Goal: Information Seeking & Learning: Learn about a topic

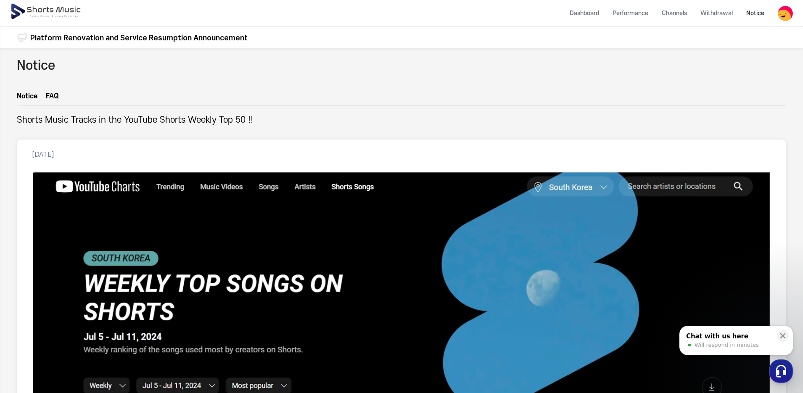
click at [54, 9] on img at bounding box center [46, 12] width 73 height 24
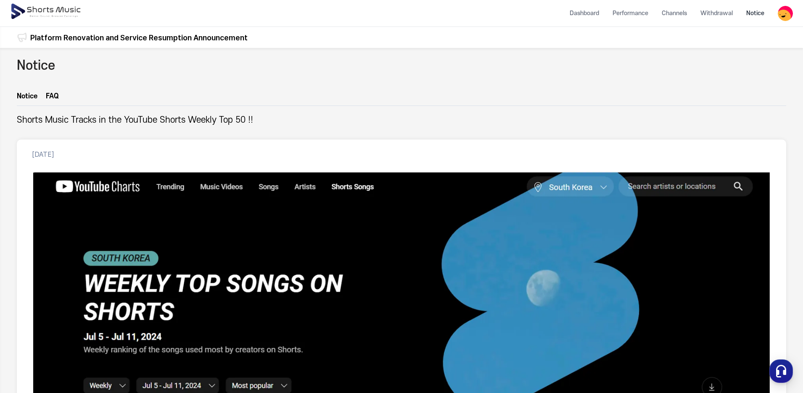
click at [26, 93] on link "Notice" at bounding box center [27, 98] width 21 height 14
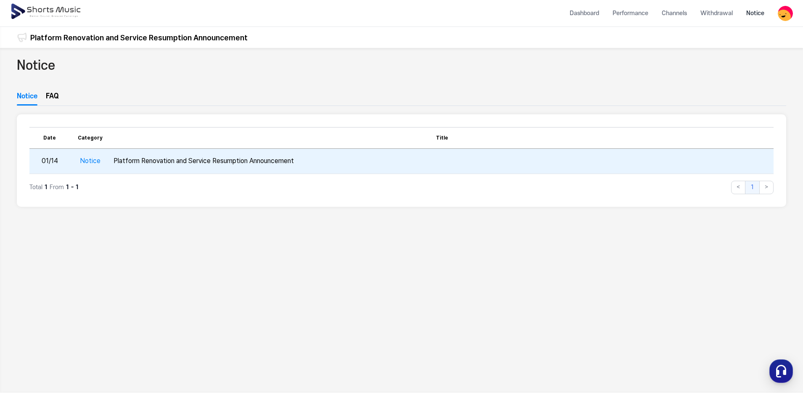
click at [94, 156] on td "Notice" at bounding box center [90, 161] width 40 height 25
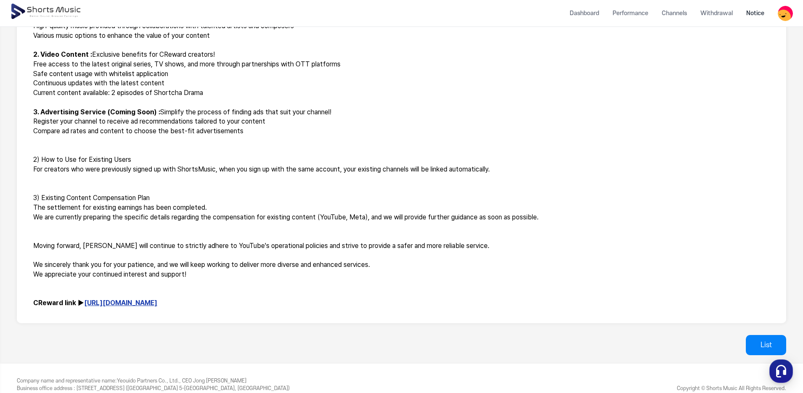
scroll to position [237, 0]
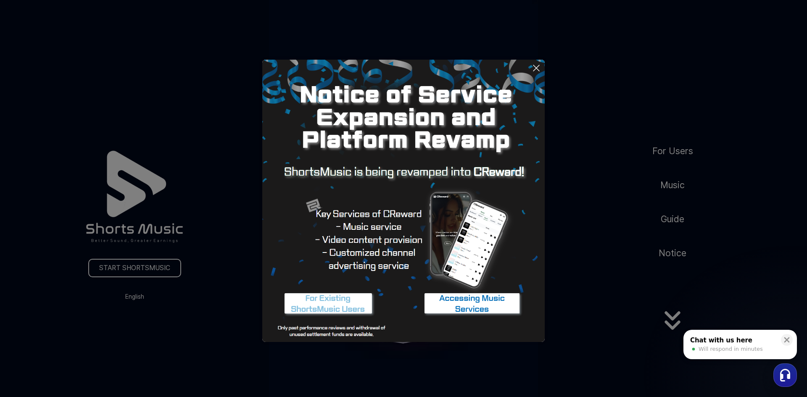
click at [475, 300] on img at bounding box center [471, 304] width 105 height 32
